Goal: Task Accomplishment & Management: Complete application form

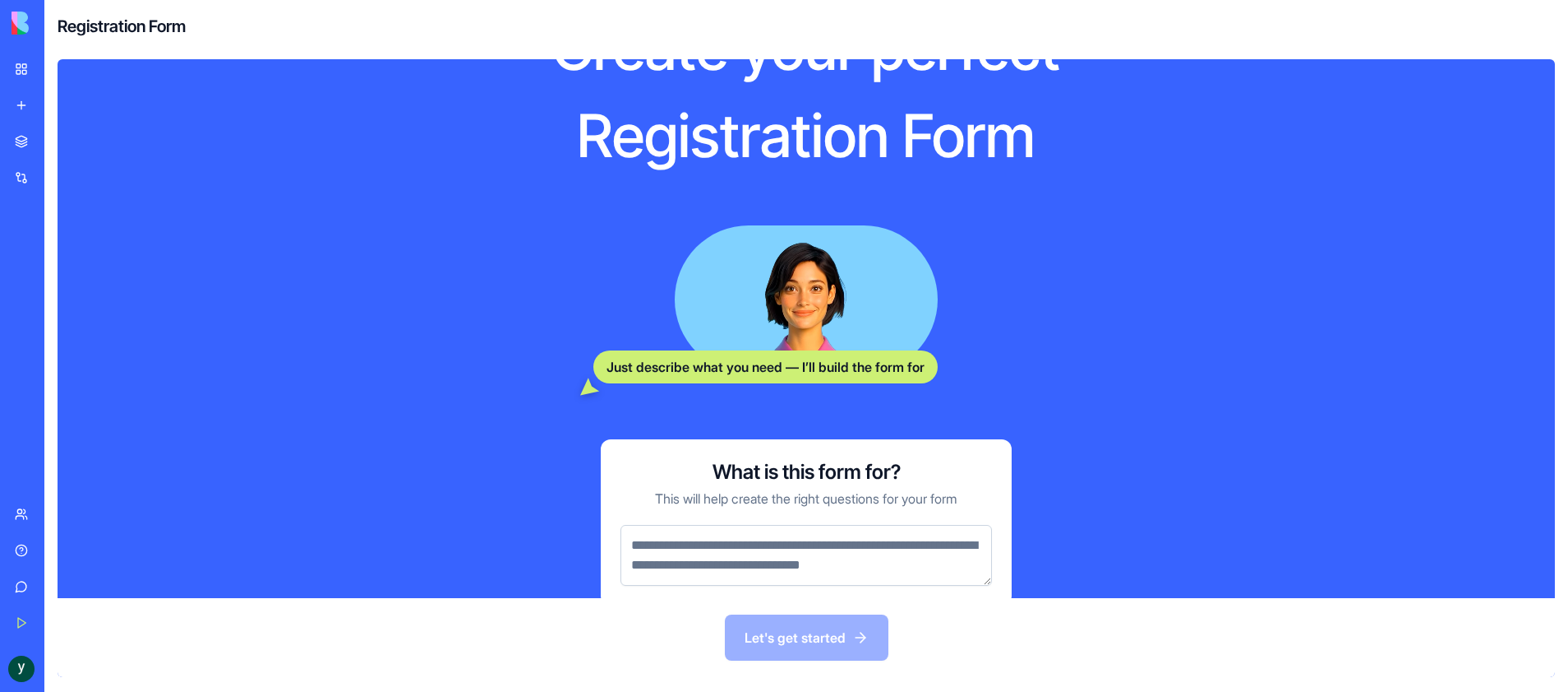
scroll to position [180, 0]
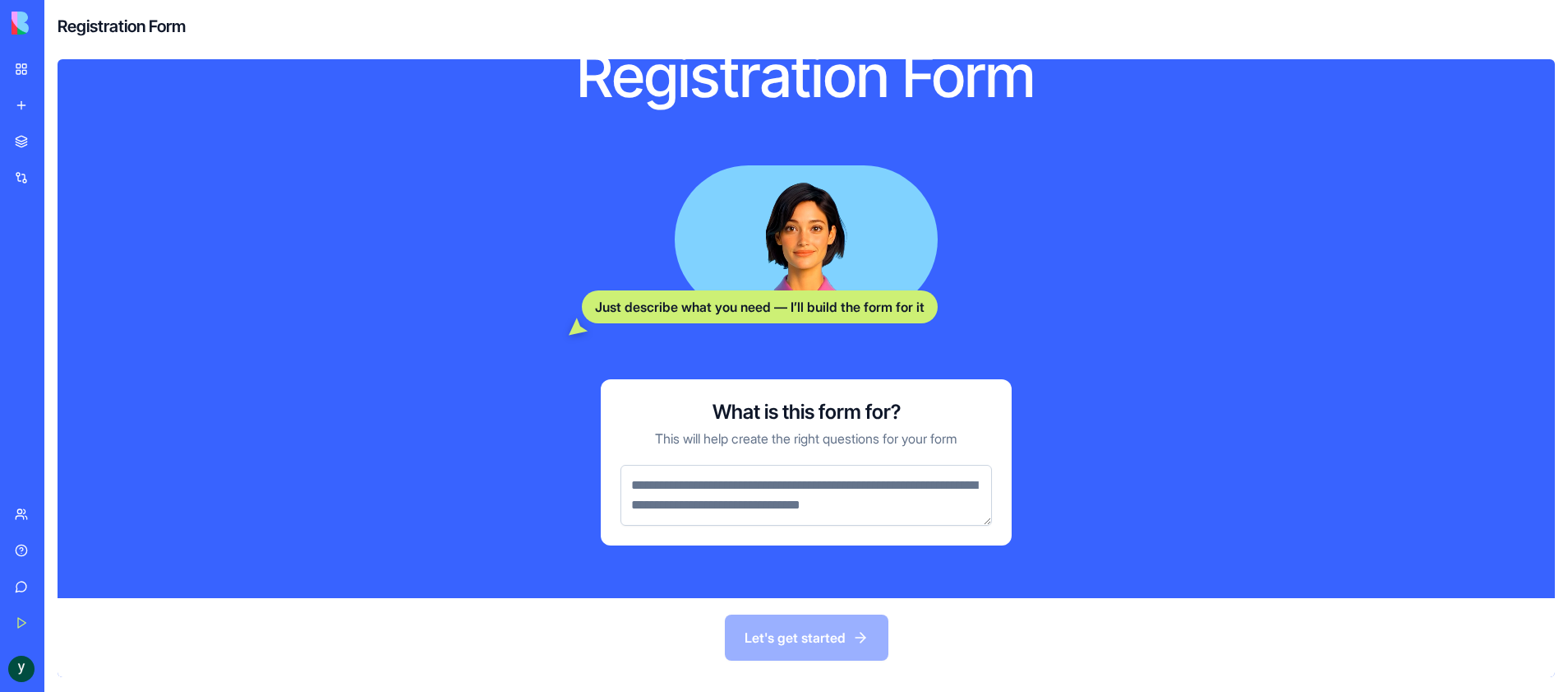
click at [764, 464] on textarea at bounding box center [807, 494] width 372 height 61
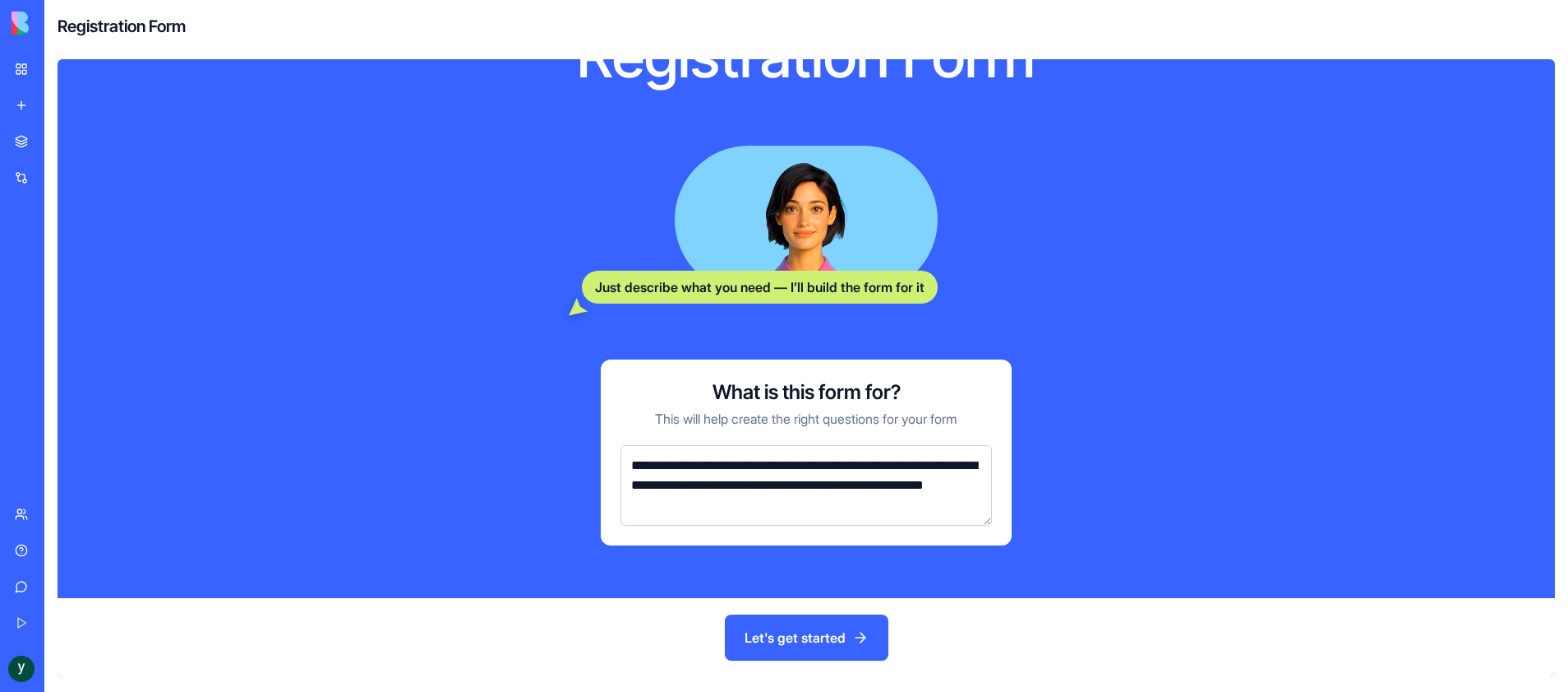
type textarea "**********"
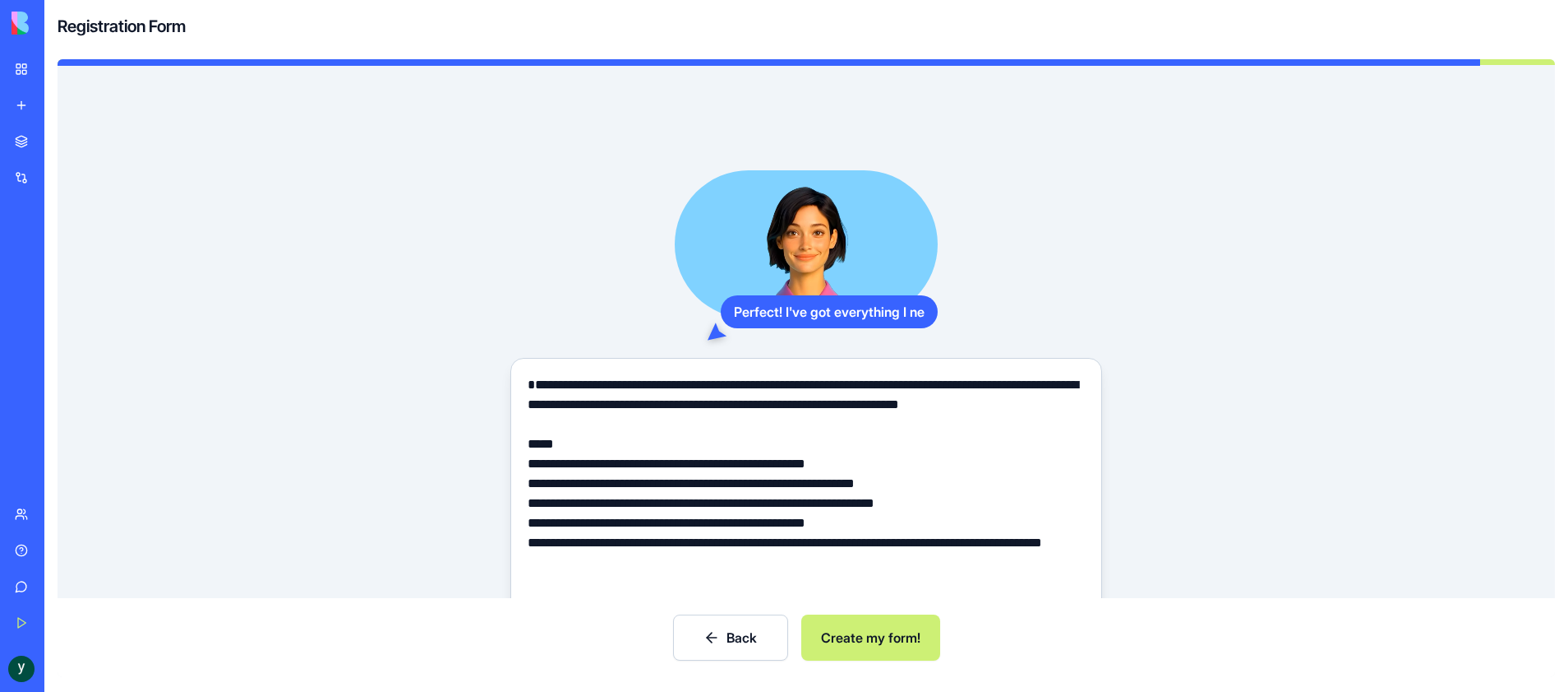
scroll to position [120, 0]
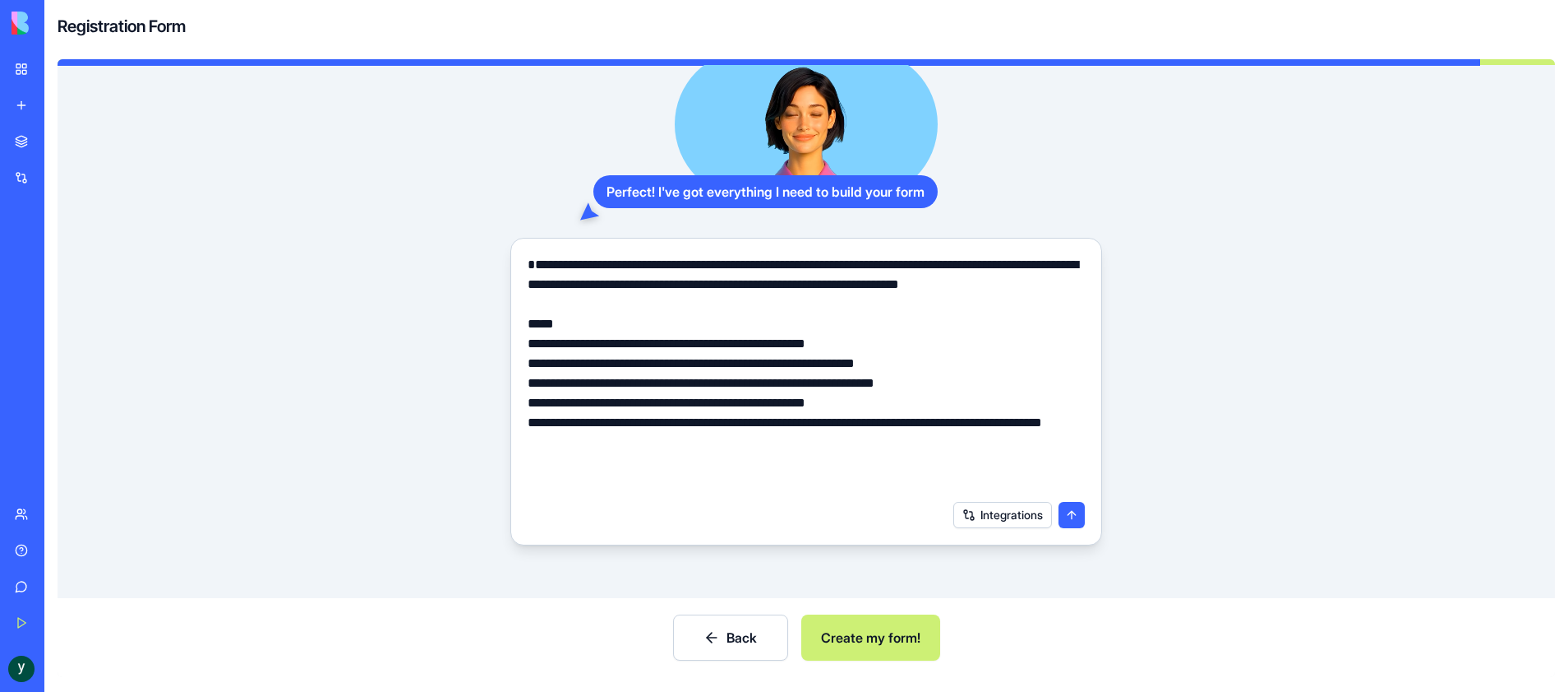
type textarea "**********"
click at [999, 519] on button "Integrations" at bounding box center [1002, 515] width 99 height 26
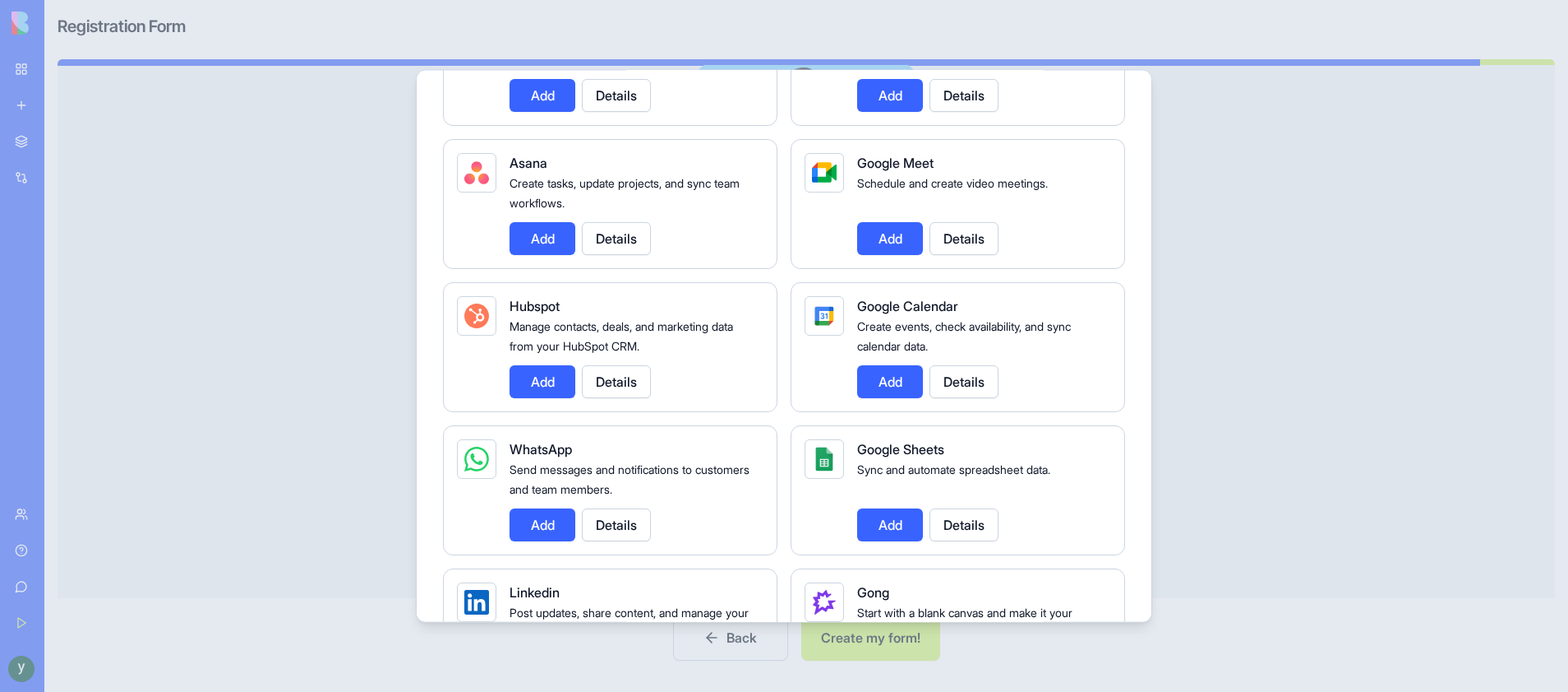
scroll to position [649, 0]
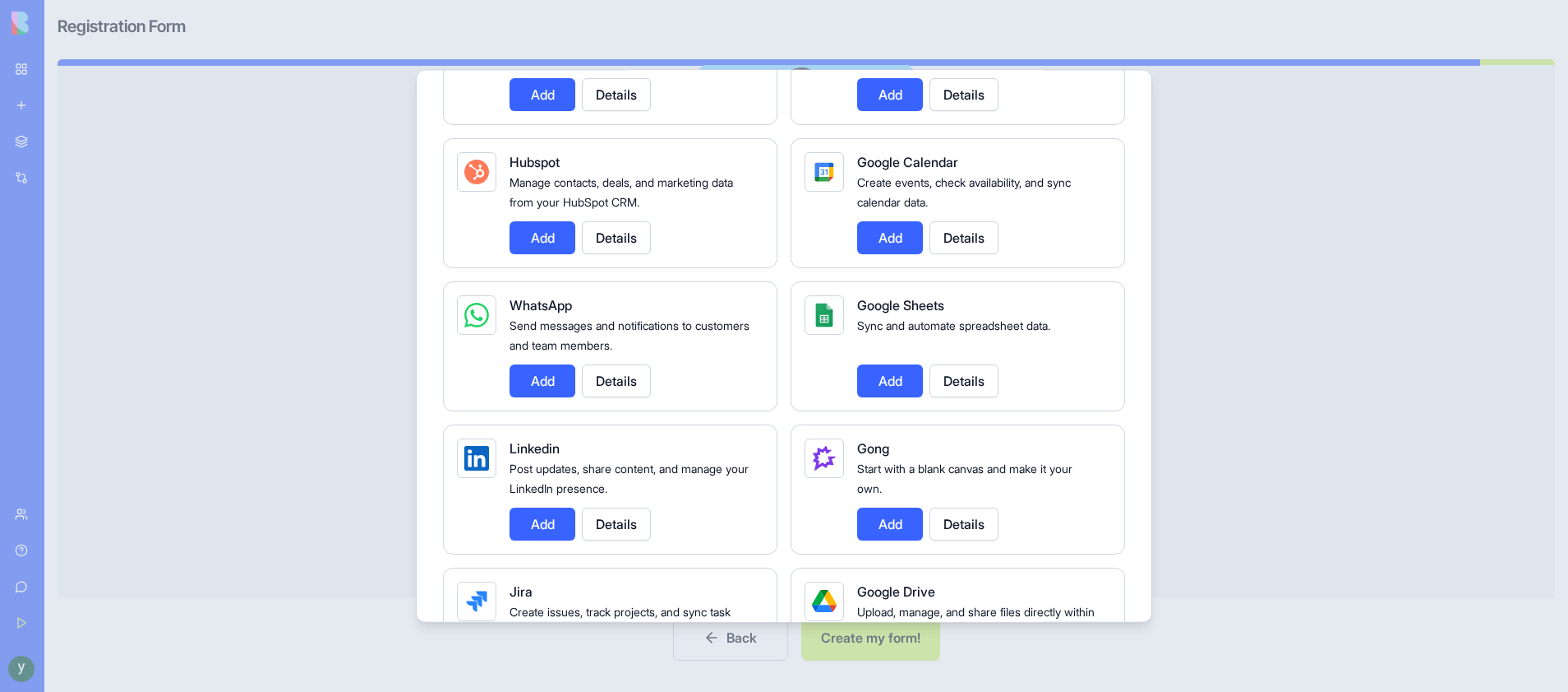
click at [551, 540] on div "Linkedin Post updates, share content, and manage your LinkedIn presence. Add De…" at bounding box center [609, 488] width 334 height 130
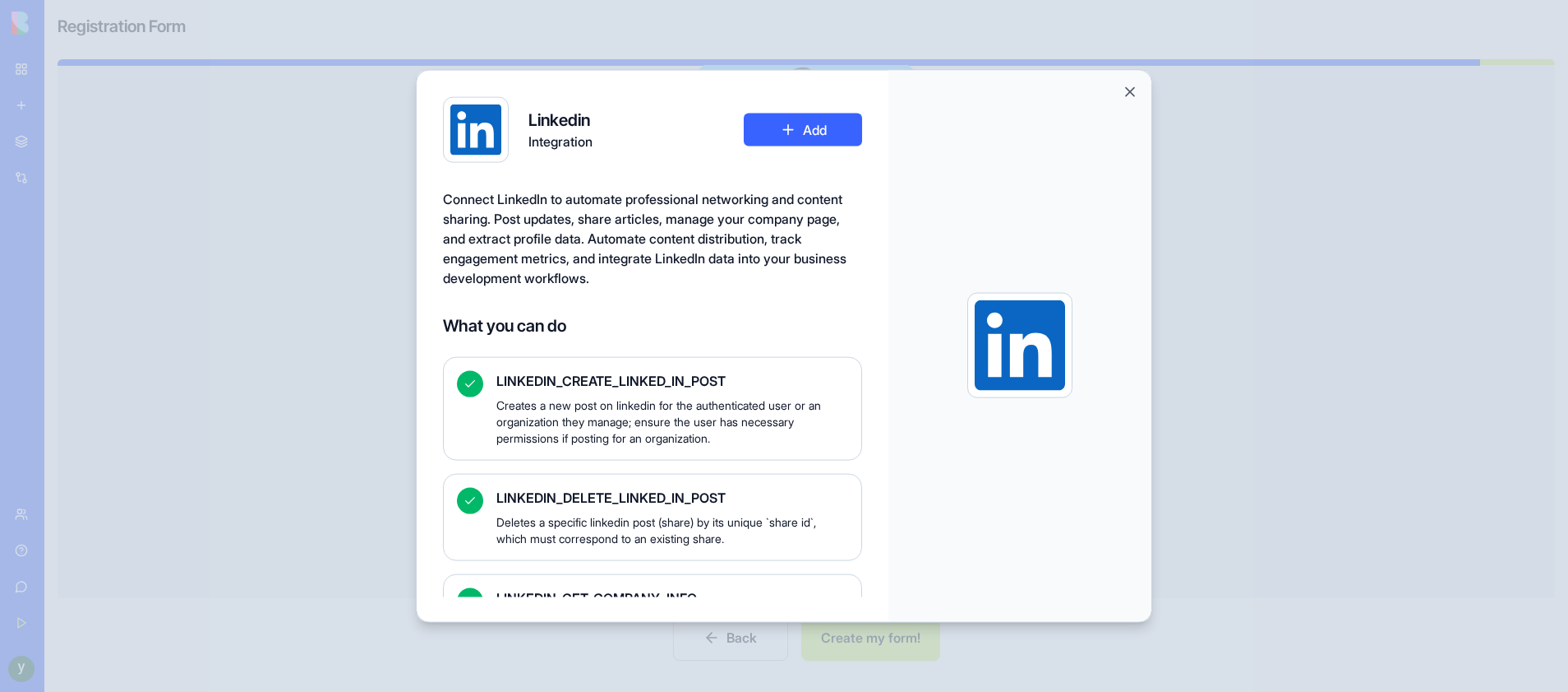
click at [807, 126] on button "Add" at bounding box center [803, 129] width 118 height 33
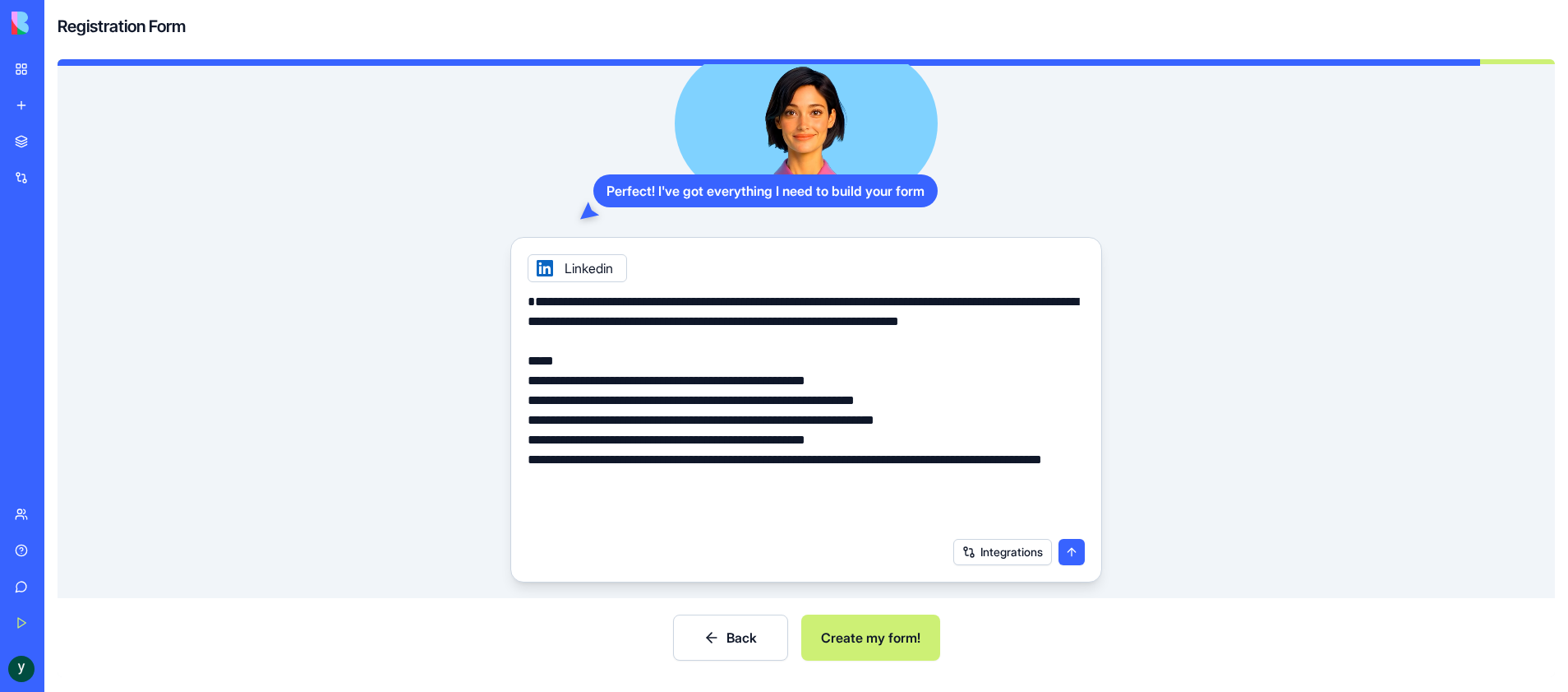
click at [1017, 544] on button "Integrations" at bounding box center [1002, 551] width 99 height 26
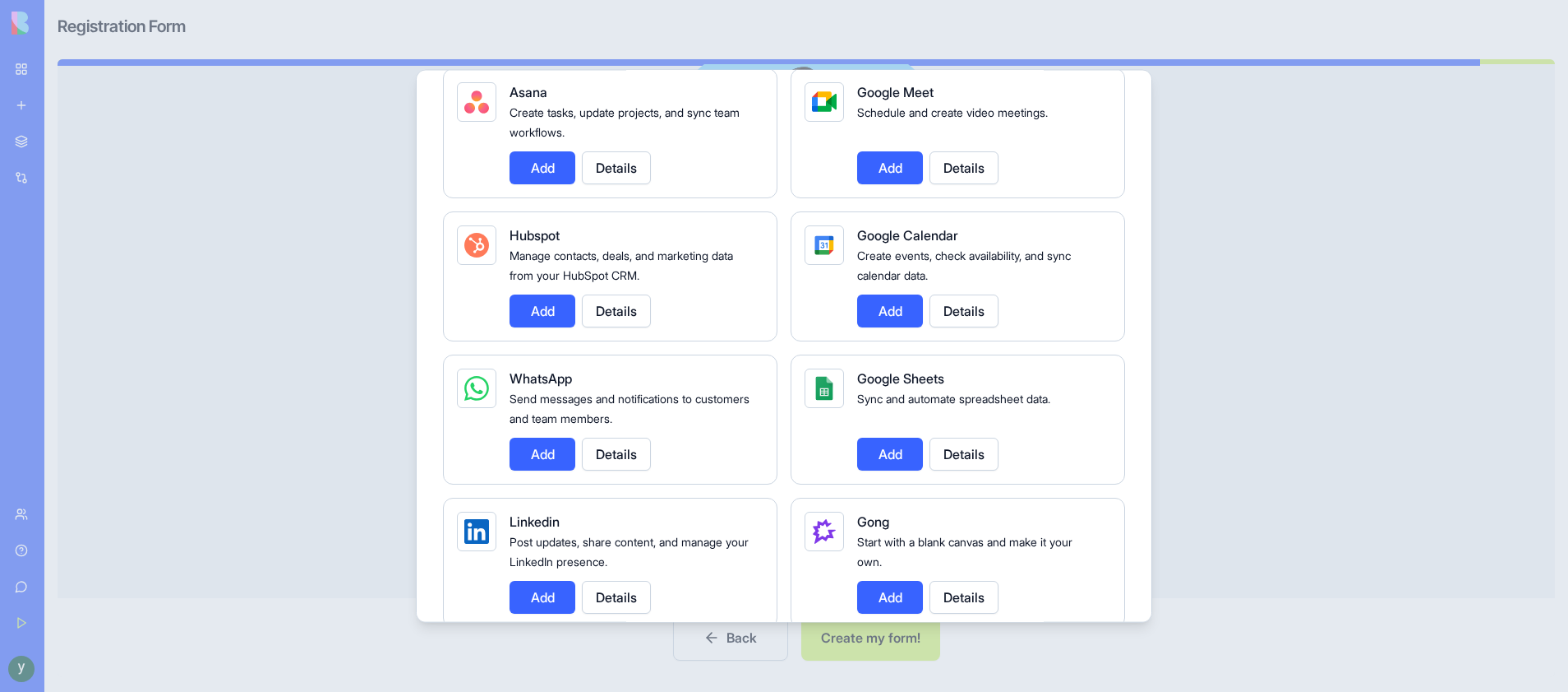
scroll to position [583, 0]
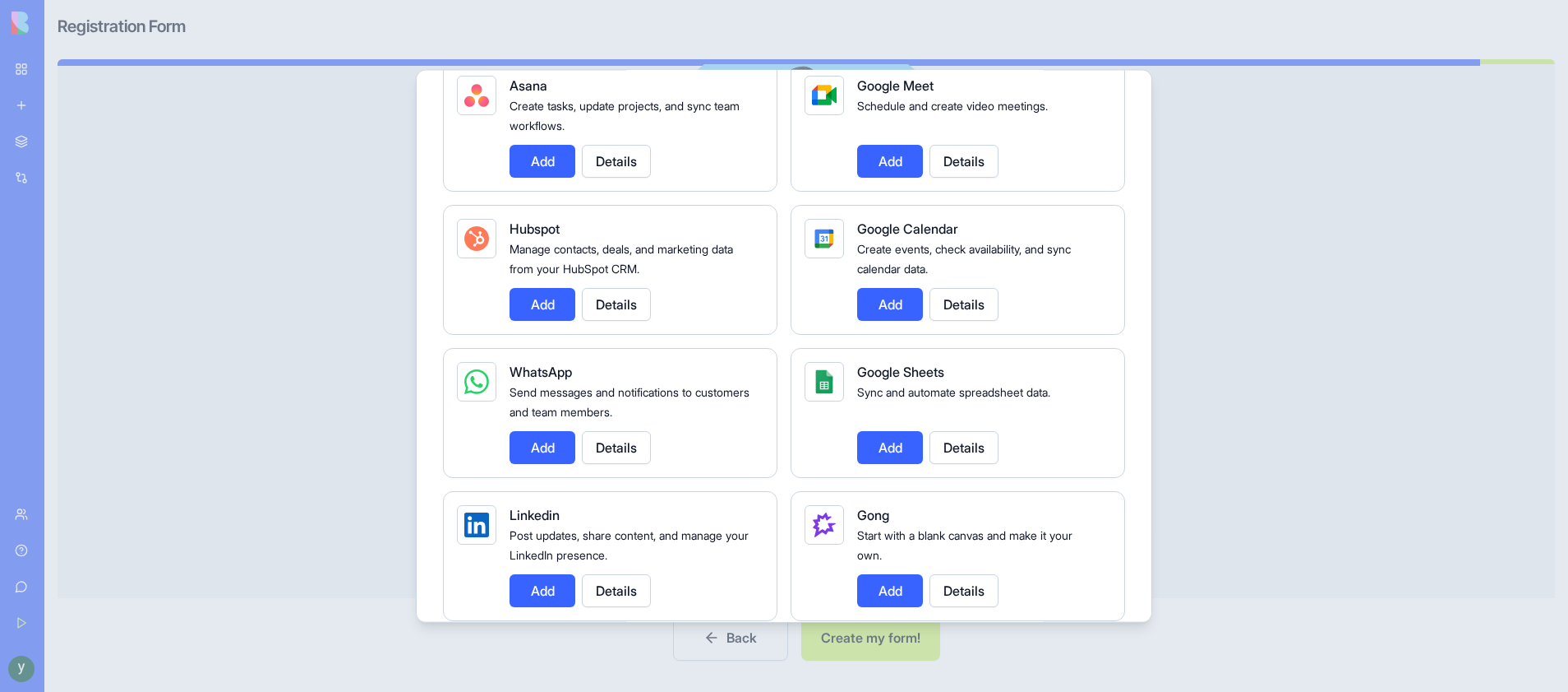
click at [530, 586] on button "Add" at bounding box center [542, 589] width 66 height 33
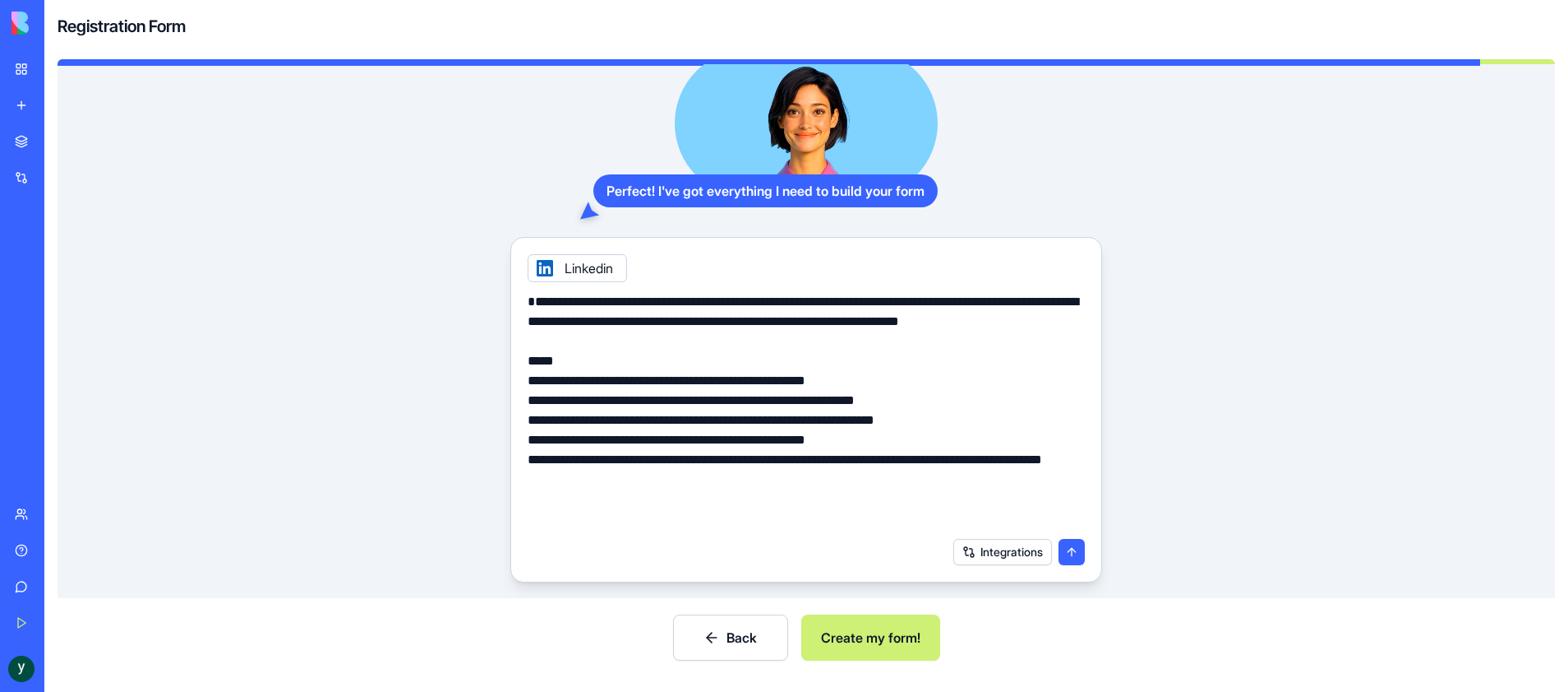
click at [1071, 556] on button "submit" at bounding box center [1071, 551] width 26 height 26
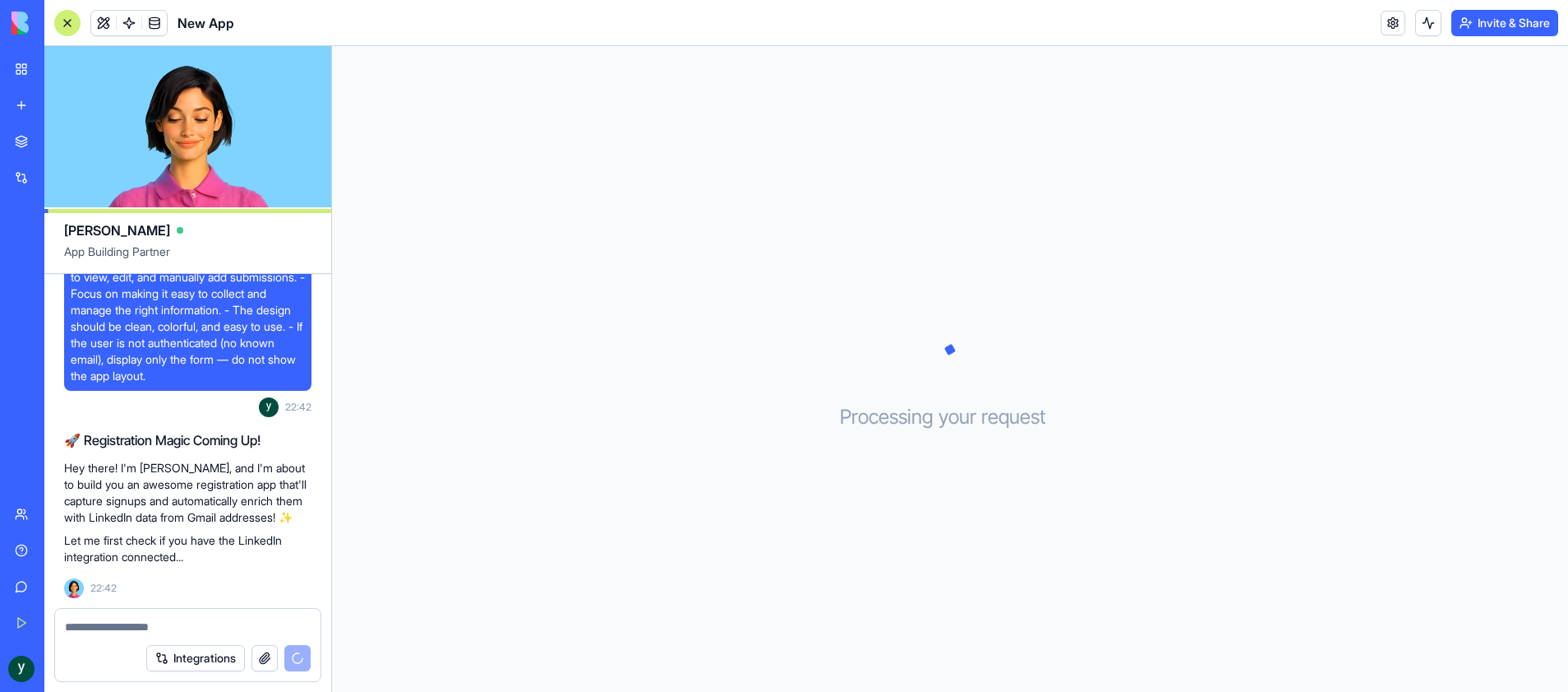
scroll to position [271, 0]
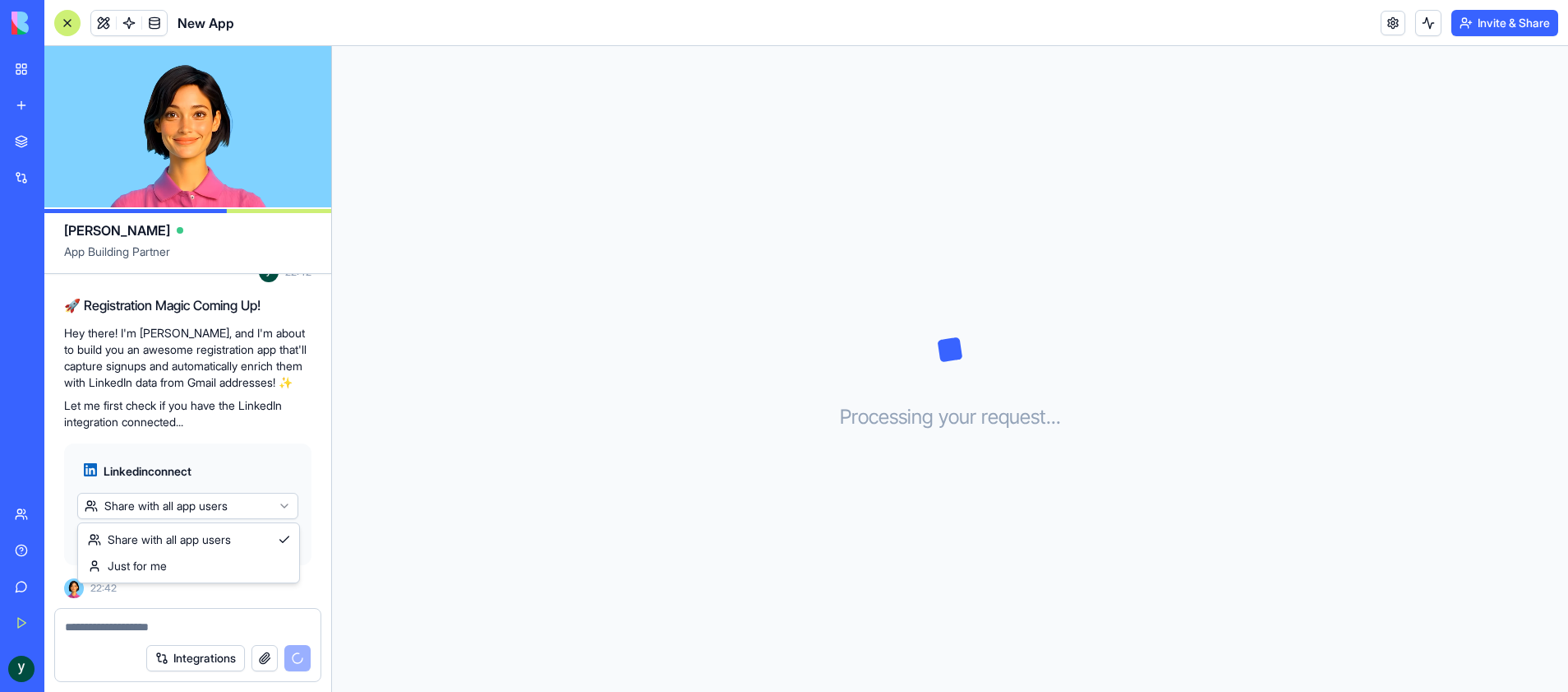
click at [260, 500] on html "BETA My Workspace New app Marketplace Integrations Recent New App AI Logo Gener…" at bounding box center [784, 346] width 1568 height 692
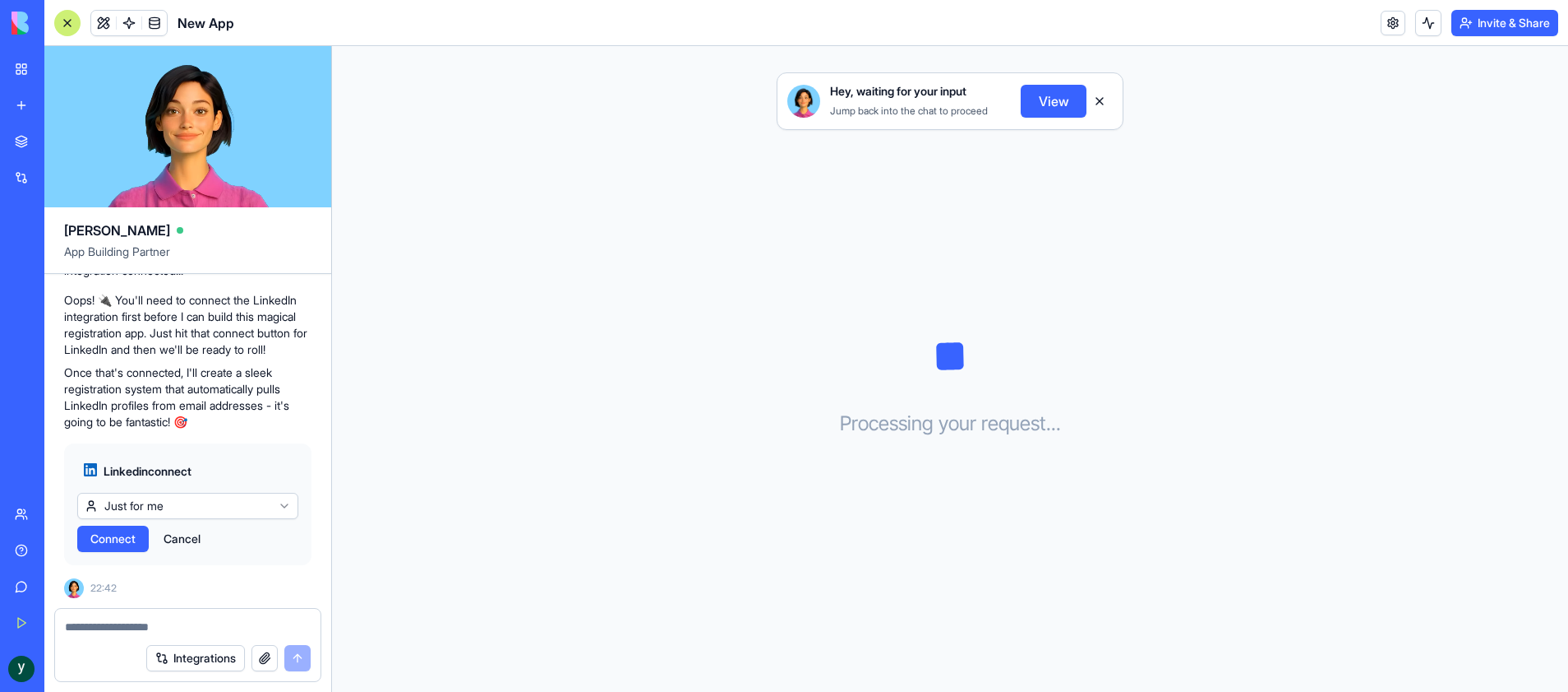
click at [106, 533] on span "Connect" at bounding box center [112, 538] width 46 height 16
